Goal: Task Accomplishment & Management: Manage account settings

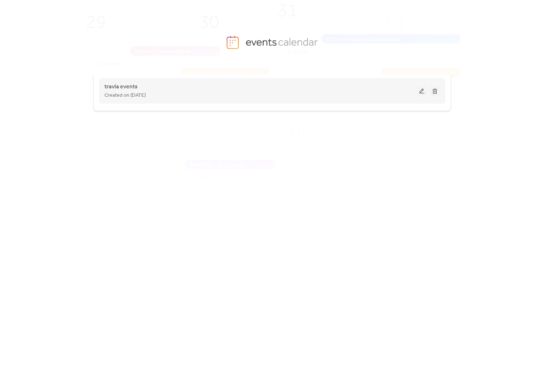
click at [248, 86] on div "travla events Created on [DATE]" at bounding box center [261, 90] width 313 height 17
click at [327, 95] on div "Created on [DATE]" at bounding box center [261, 95] width 313 height 9
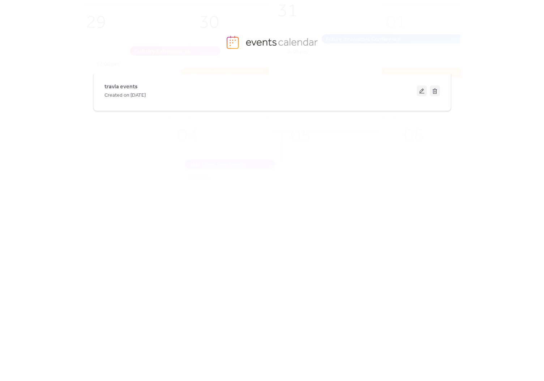
click at [174, 105] on div "travla events Created on [DATE]" at bounding box center [272, 91] width 358 height 41
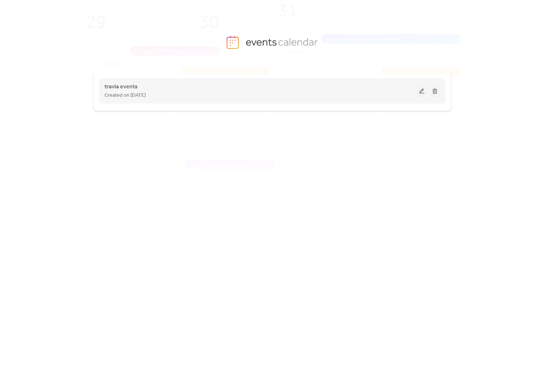
click at [146, 97] on span "Created on [DATE]" at bounding box center [125, 95] width 41 height 9
click at [228, 92] on div "Created on [DATE]" at bounding box center [261, 95] width 313 height 9
click at [241, 93] on div "Created on [DATE]" at bounding box center [261, 95] width 313 height 9
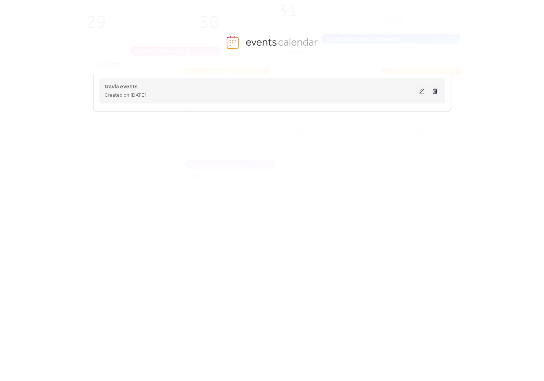
click at [292, 93] on div "Created on [DATE]" at bounding box center [261, 95] width 313 height 9
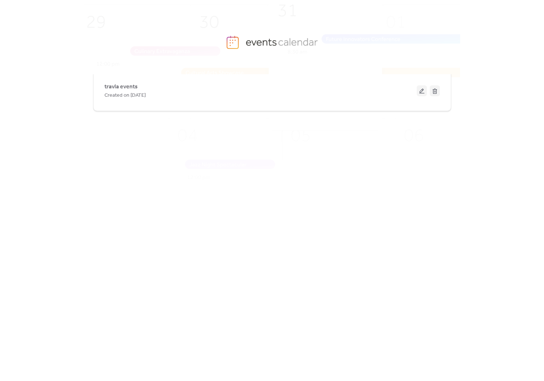
click at [420, 91] on button at bounding box center [422, 90] width 10 height 11
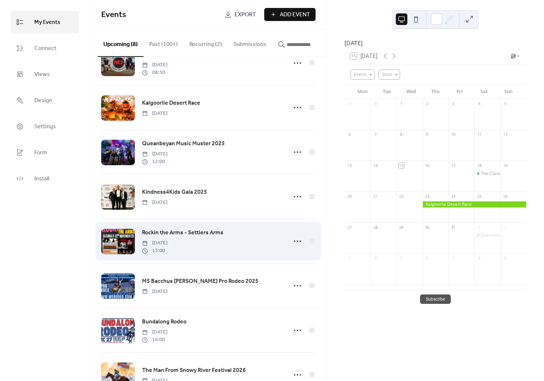
scroll to position [56, 0]
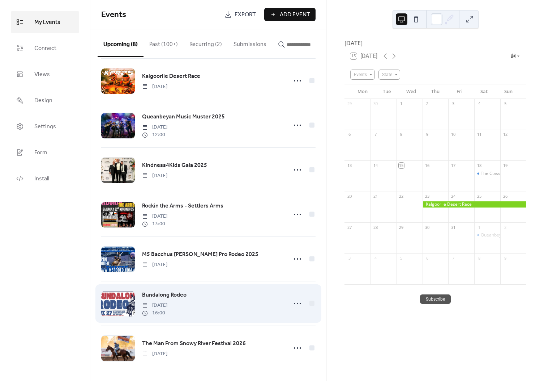
click at [169, 295] on span "Bundalong Rodeo" at bounding box center [164, 294] width 44 height 9
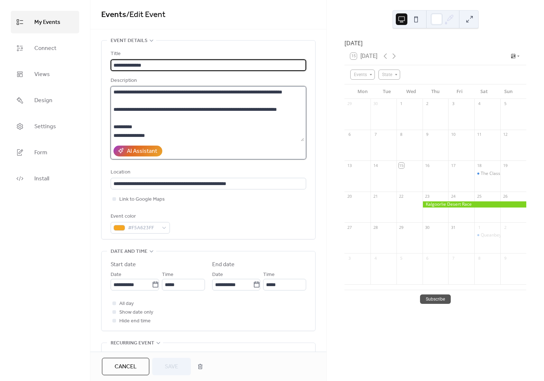
click at [223, 124] on textarea "**********" at bounding box center [208, 113] width 194 height 55
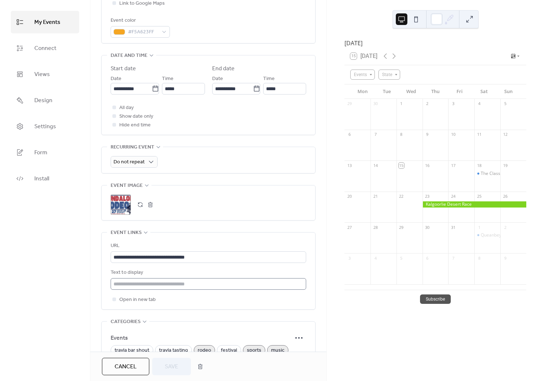
scroll to position [307, 0]
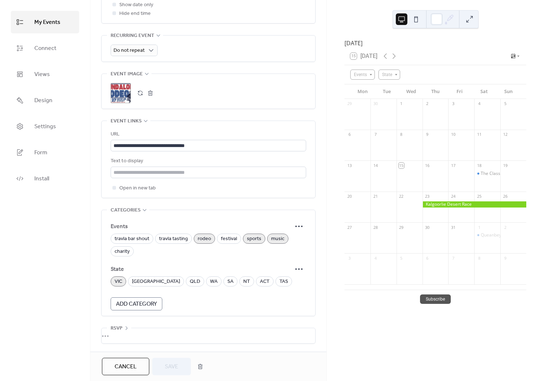
click at [122, 89] on div ";" at bounding box center [121, 93] width 20 height 20
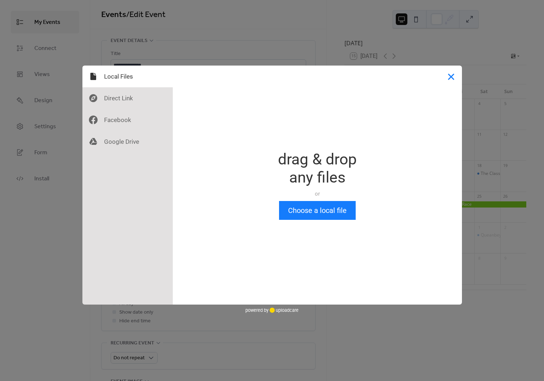
click at [452, 82] on button "Close" at bounding box center [452, 76] width 22 height 22
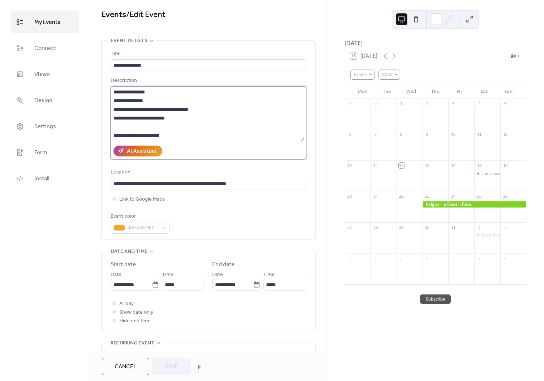
click at [195, 133] on textarea "**********" at bounding box center [208, 113] width 194 height 55
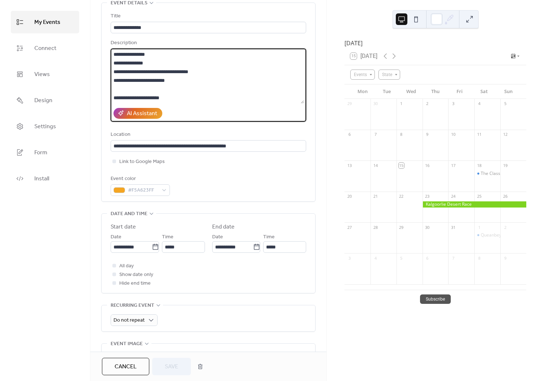
scroll to position [72, 0]
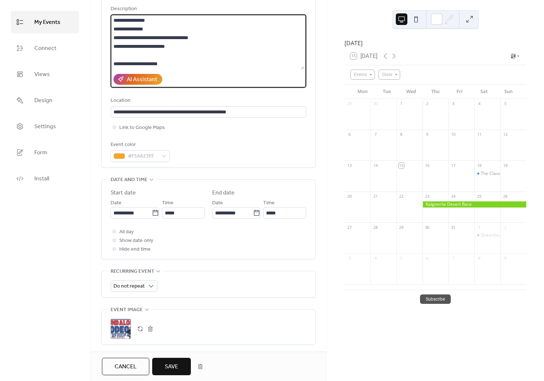
type textarea "**********"
click at [175, 363] on span "Save" at bounding box center [171, 366] width 13 height 9
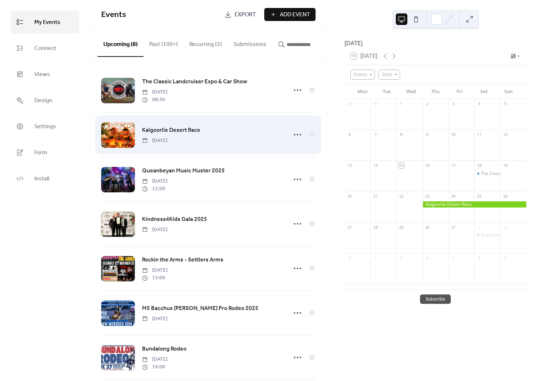
scroll to position [56, 0]
